Goal: Task Accomplishment & Management: Complete application form

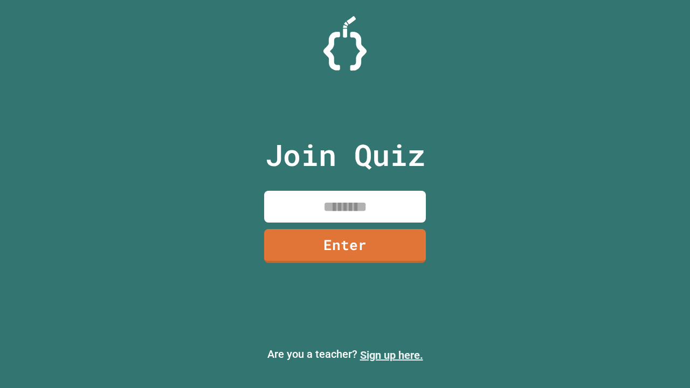
click at [391, 355] on link "Sign up here." at bounding box center [391, 355] width 63 height 13
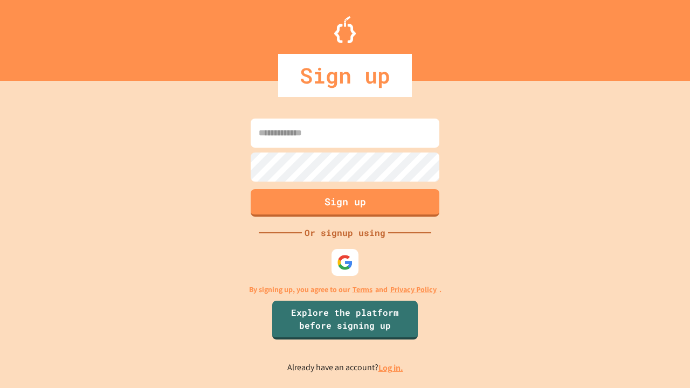
click at [391, 367] on link "Log in." at bounding box center [390, 367] width 25 height 11
